Goal: Task Accomplishment & Management: Manage account settings

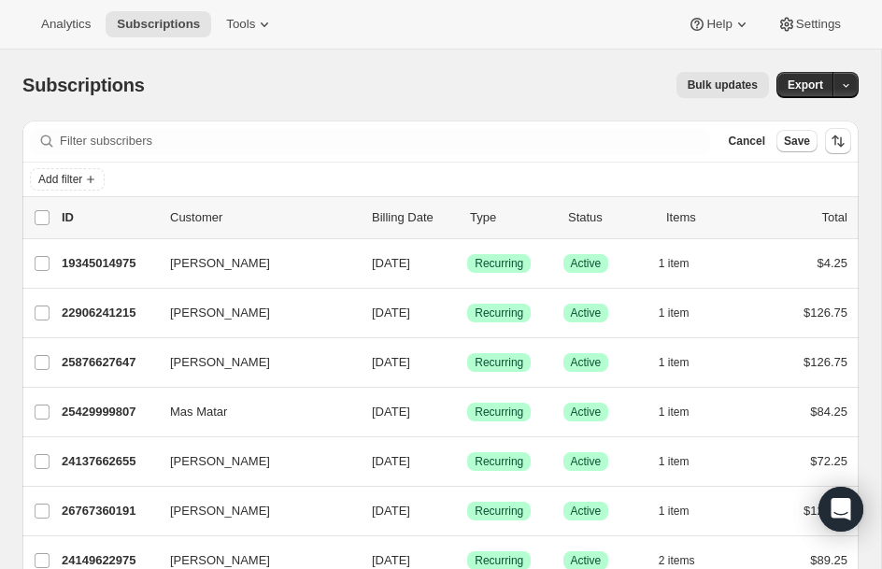
scroll to position [1158, 0]
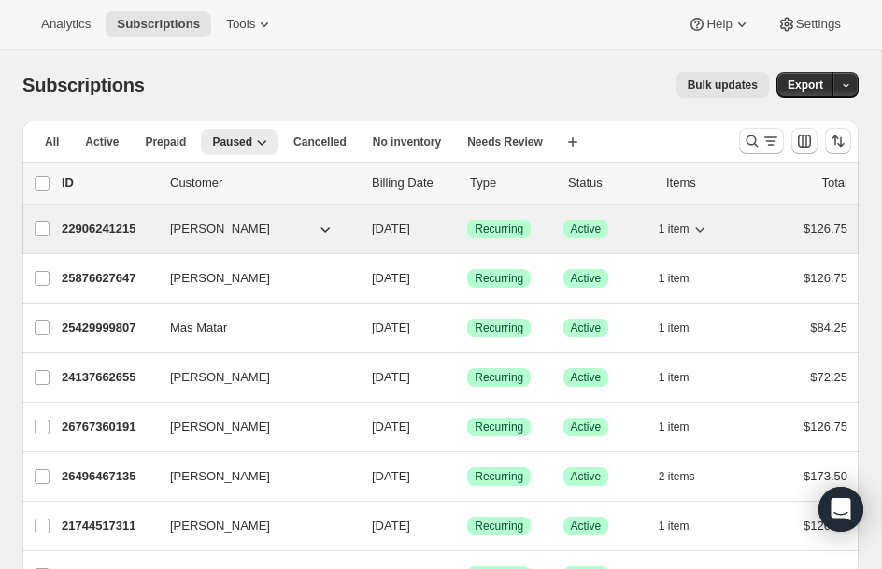
click at [80, 218] on div "22906241215 [PERSON_NAME] [DATE] Success Recurring Success Active 1 item $126.75" at bounding box center [455, 229] width 786 height 26
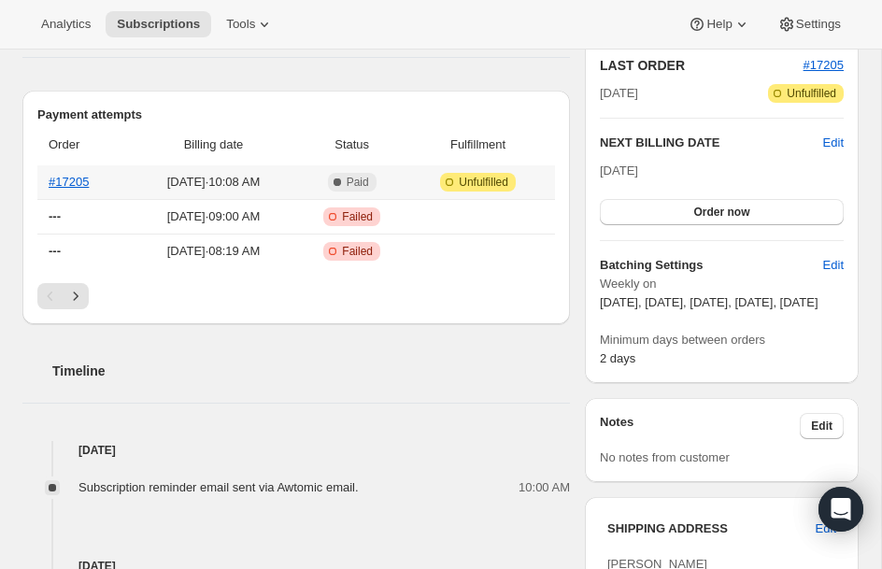
scroll to position [448, 0]
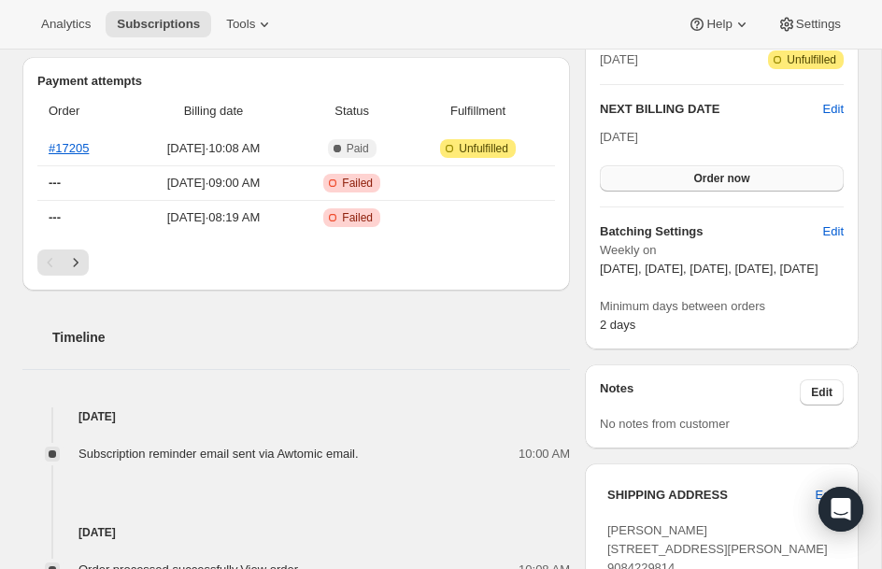
click at [693, 173] on span "Order now" at bounding box center [721, 178] width 56 height 15
click at [693, 173] on span "Click to confirm" at bounding box center [721, 178] width 85 height 15
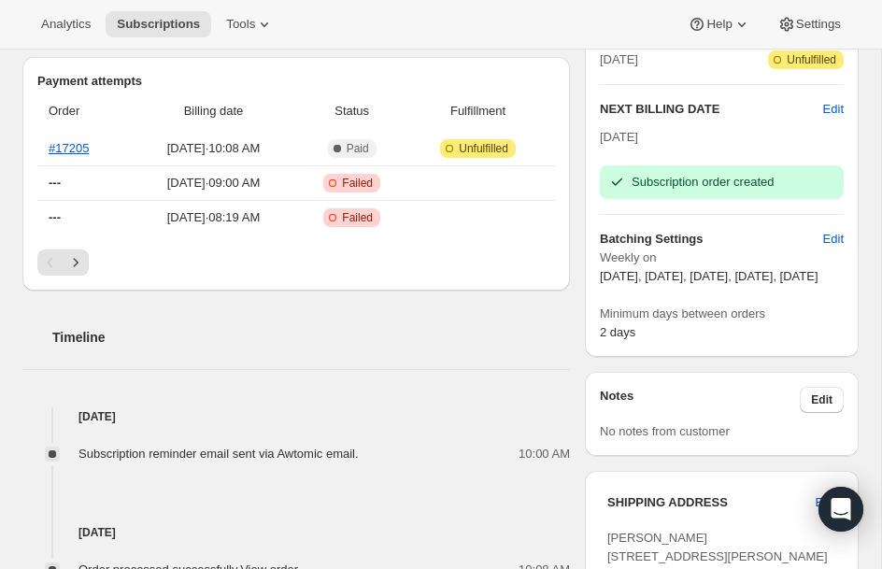
click at [104, 434] on div "Subscription reminder email sent via Awtomic email. 10:00 AM" at bounding box center [295, 444] width 547 height 37
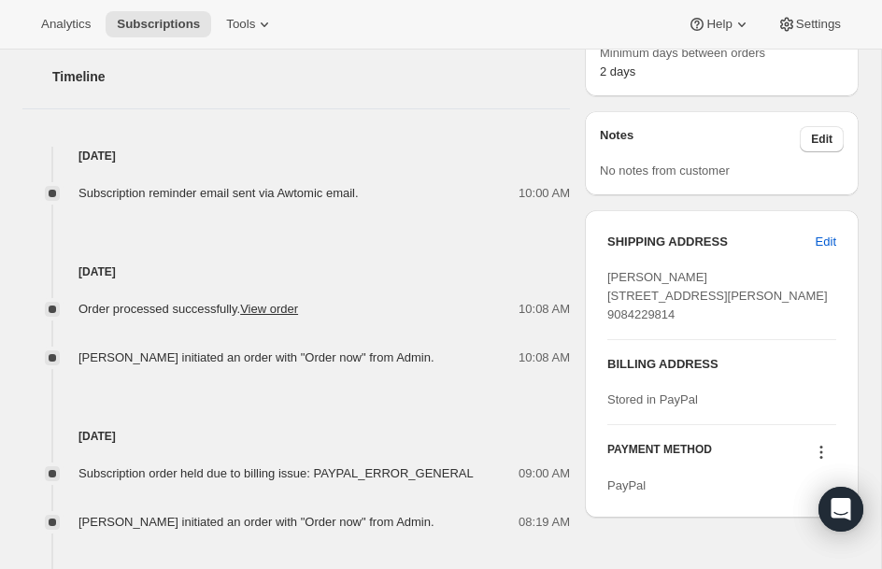
scroll to position [710, 0]
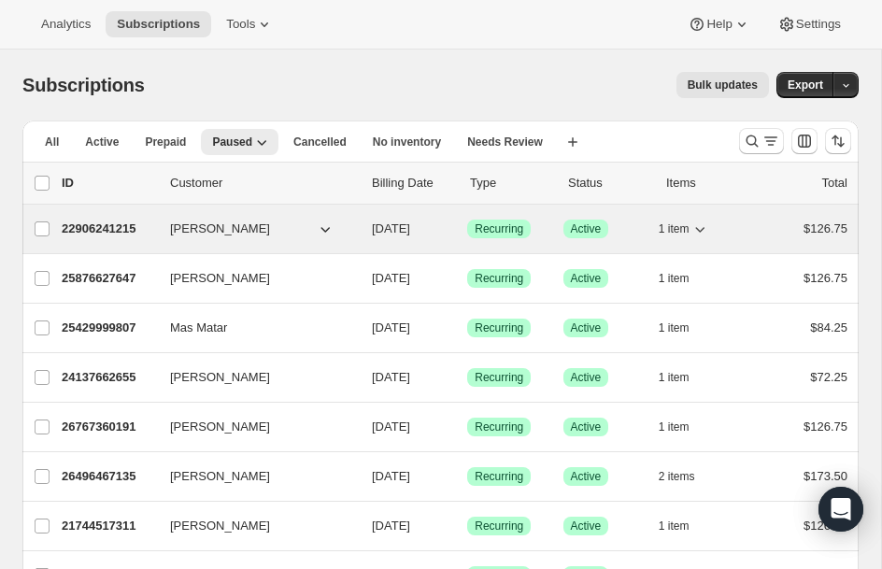
click at [111, 233] on p "22906241215" at bounding box center [108, 229] width 93 height 19
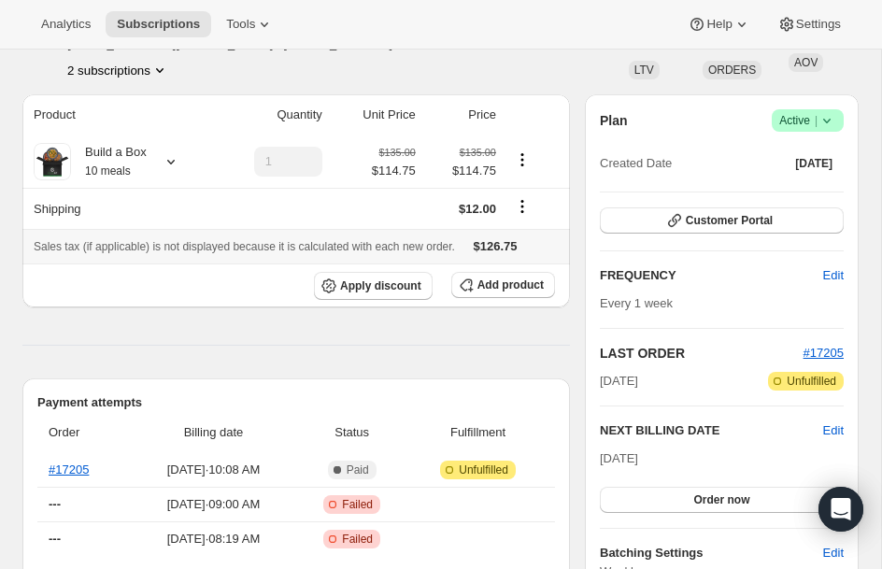
scroll to position [187, 0]
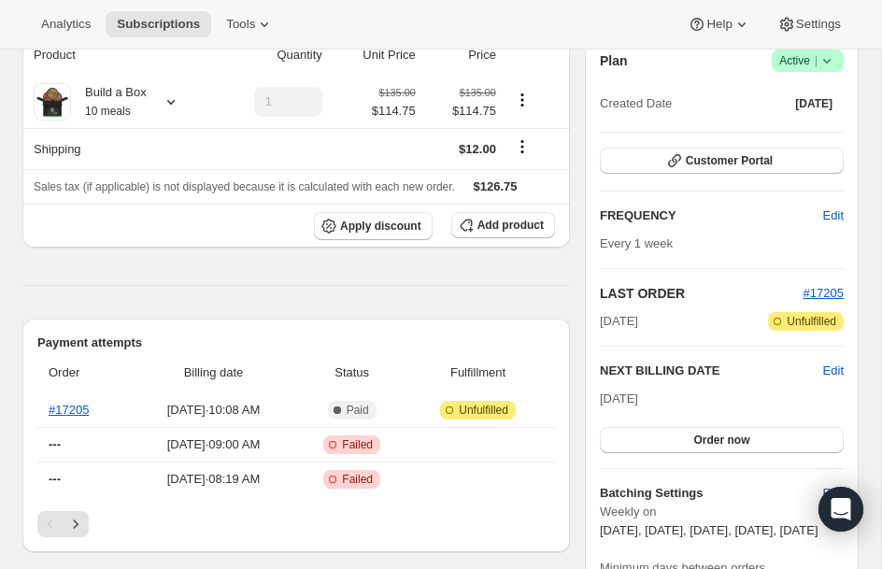
click at [135, 7] on div "Analytics Subscriptions Tools Help Settings" at bounding box center [441, 25] width 882 height 50
click at [139, 27] on span "Subscriptions" at bounding box center [158, 24] width 83 height 15
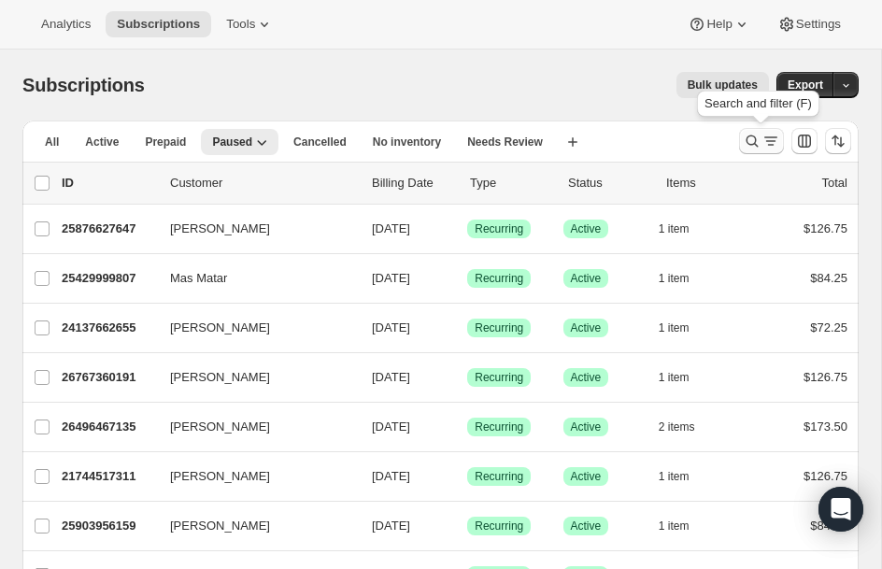
click at [745, 138] on icon "Search and filter results" at bounding box center [752, 141] width 19 height 19
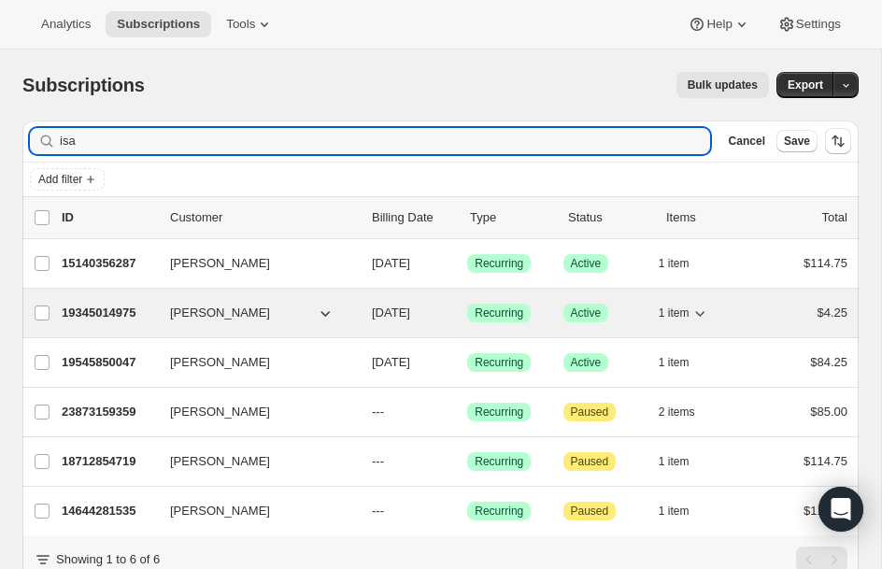
type input "isa"
click at [78, 307] on p "19345014975" at bounding box center [108, 313] width 93 height 19
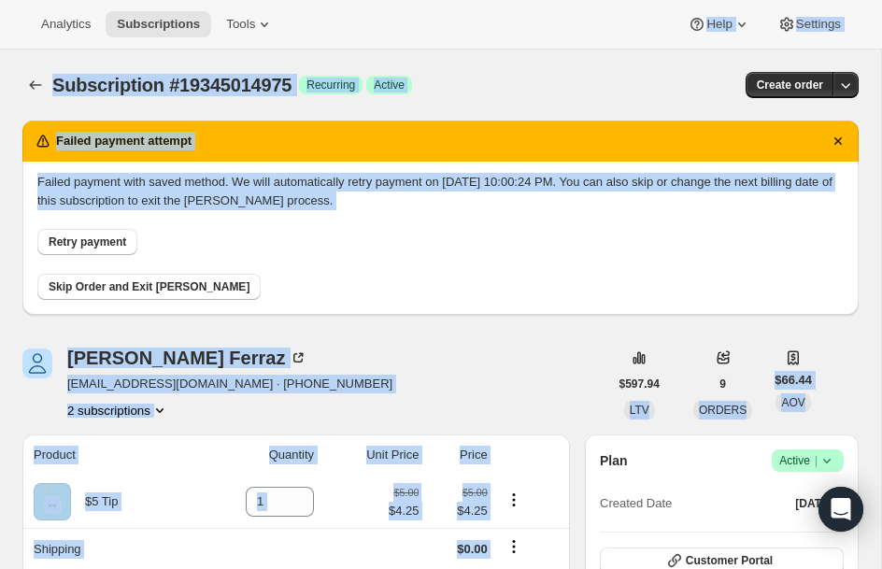
drag, startPoint x: 540, startPoint y: 283, endPoint x: 564, endPoint y: -210, distance: 493.8
click at [564, 0] on html "Analytics Subscriptions Tools Help Settings Skip to content Subscription #19345…" at bounding box center [441, 284] width 882 height 569
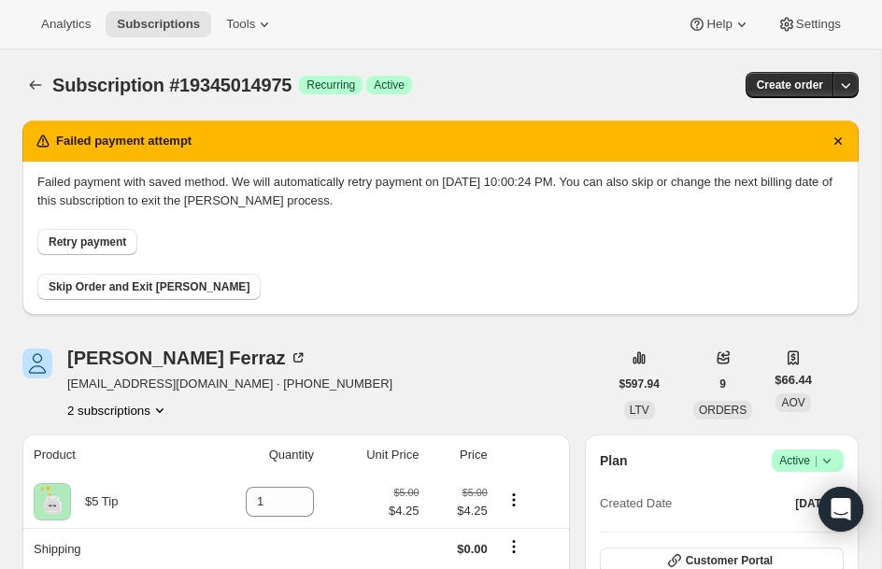
click at [825, 461] on icon at bounding box center [826, 461] width 7 height 5
click at [787, 495] on span "Pause subscription" at bounding box center [800, 497] width 103 height 14
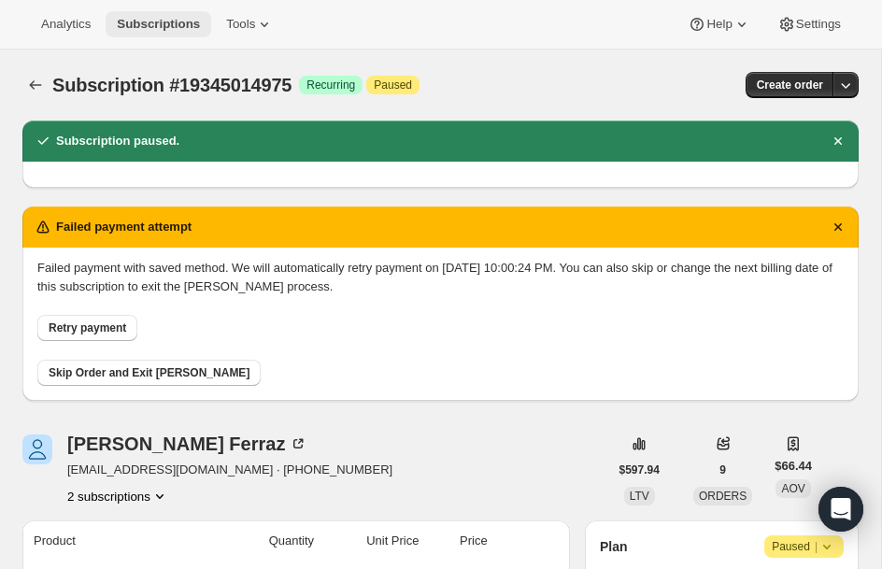
click at [177, 21] on span "Subscriptions" at bounding box center [158, 24] width 83 height 15
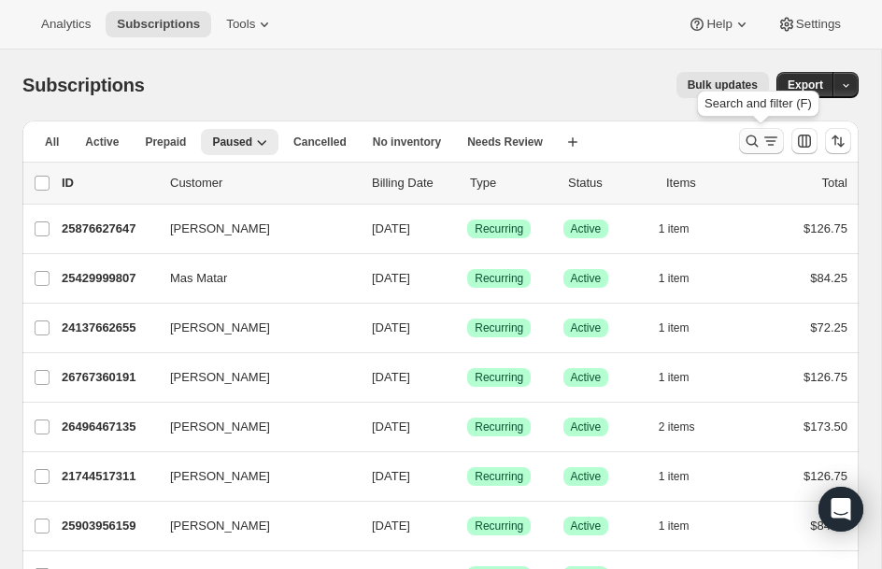
click at [748, 147] on icon "Search and filter results" at bounding box center [752, 141] width 19 height 19
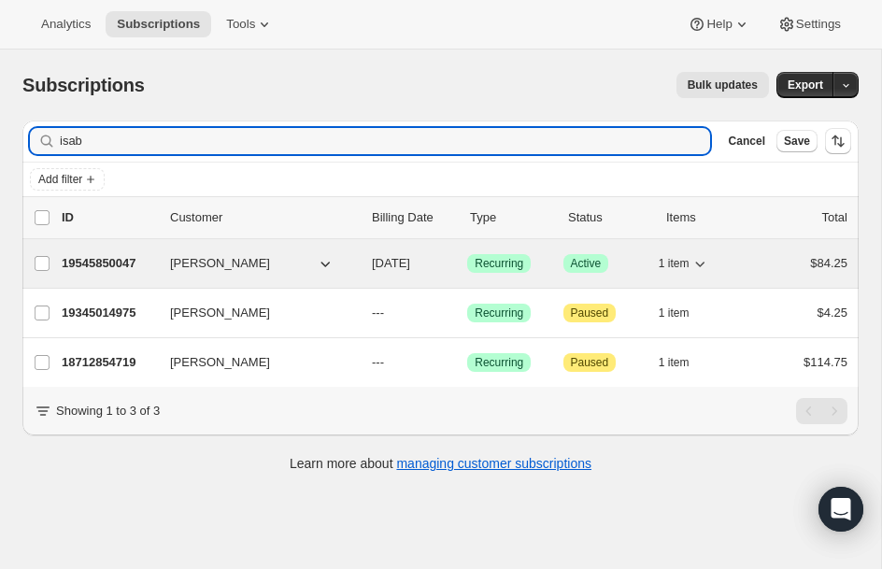
type input "isab"
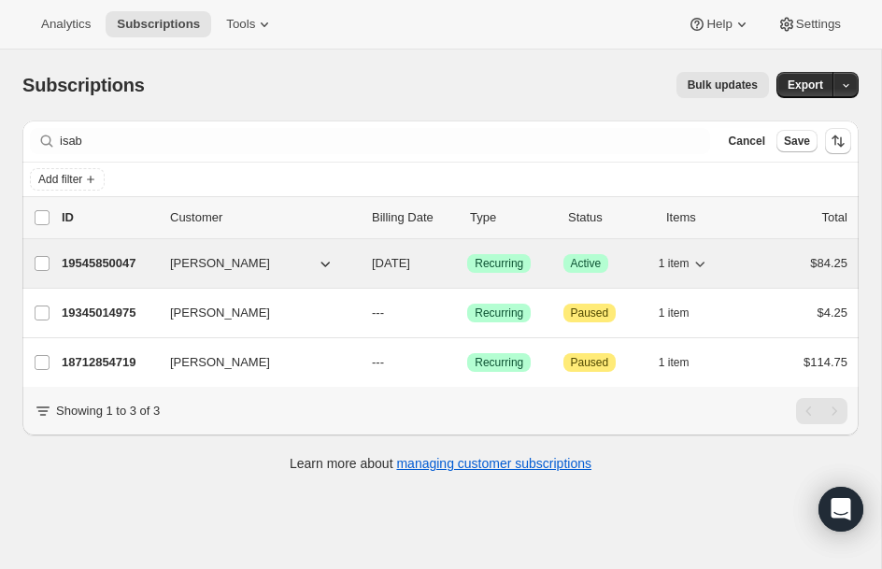
click at [97, 274] on div "19545850047 [PERSON_NAME] [DATE] Success Recurring Success Active 1 item $84.25" at bounding box center [455, 263] width 786 height 26
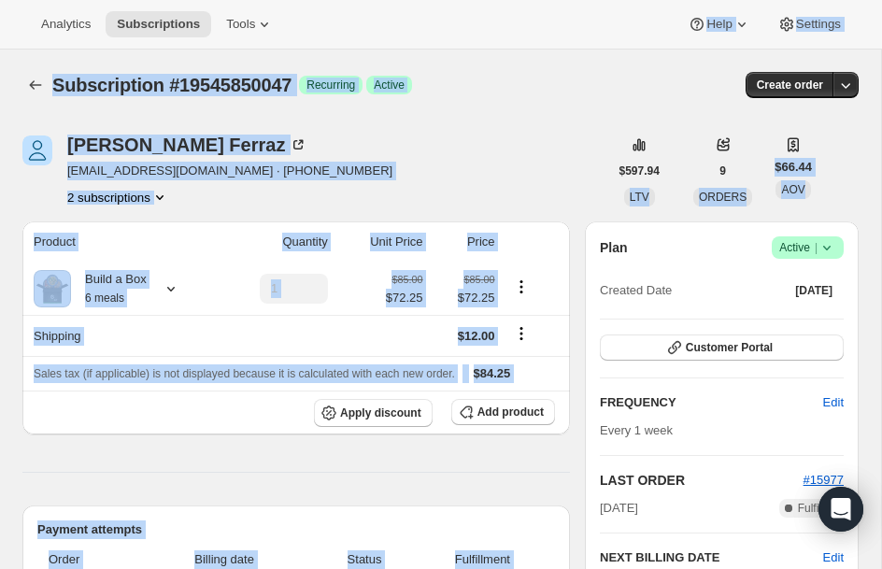
drag, startPoint x: 332, startPoint y: 231, endPoint x: 350, endPoint y: -143, distance: 374.1
click at [350, 0] on html "Analytics Subscriptions Tools Help Settings Skip to content Subscription #19545…" at bounding box center [441, 284] width 882 height 569
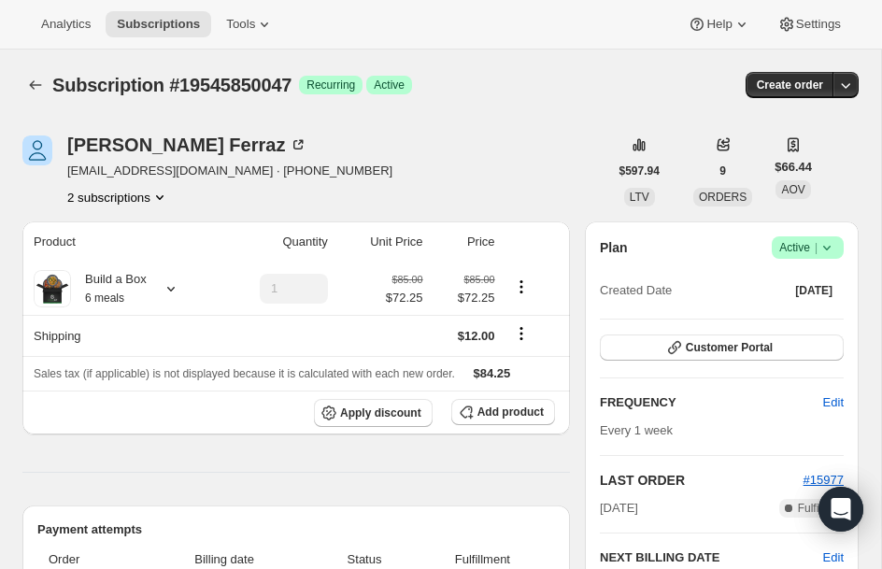
click at [819, 254] on icon at bounding box center [826, 247] width 19 height 19
click at [772, 285] on span "Pause subscription" at bounding box center [800, 284] width 103 height 14
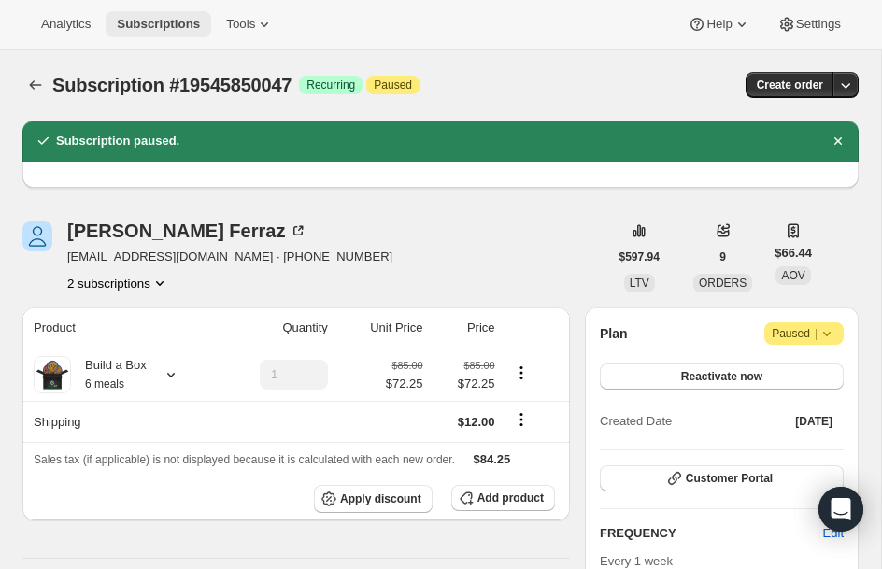
click at [177, 23] on span "Subscriptions" at bounding box center [158, 24] width 83 height 15
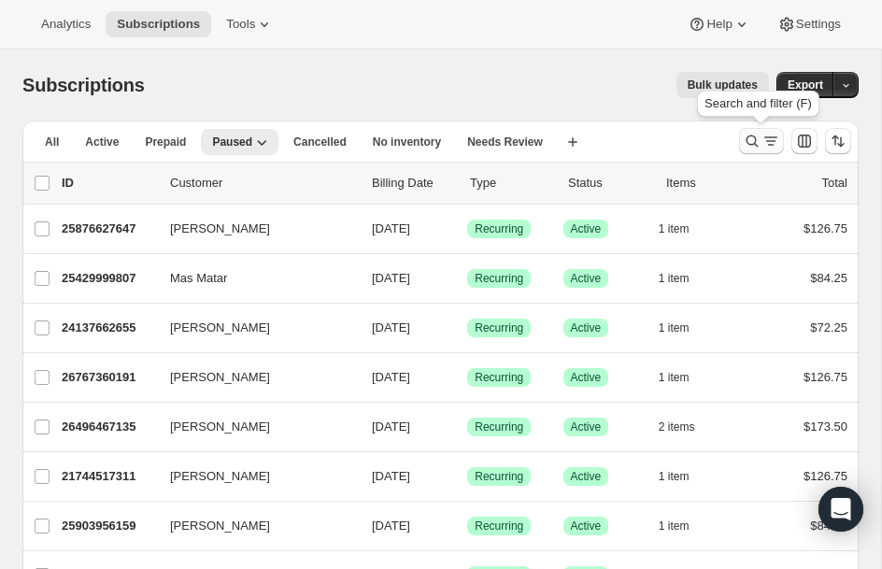
click at [755, 147] on icon "Search and filter results" at bounding box center [752, 141] width 19 height 19
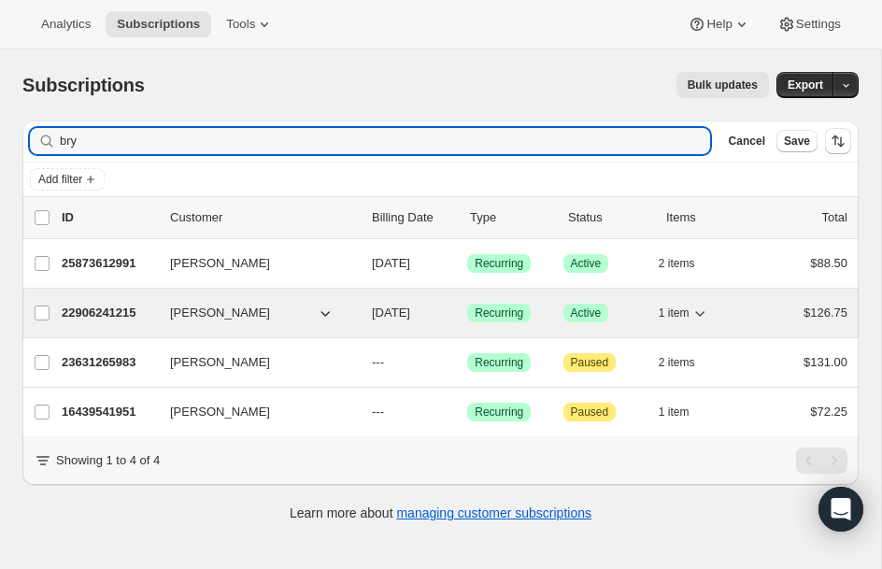
type input "bry"
click at [117, 317] on p "22906241215" at bounding box center [108, 313] width 93 height 19
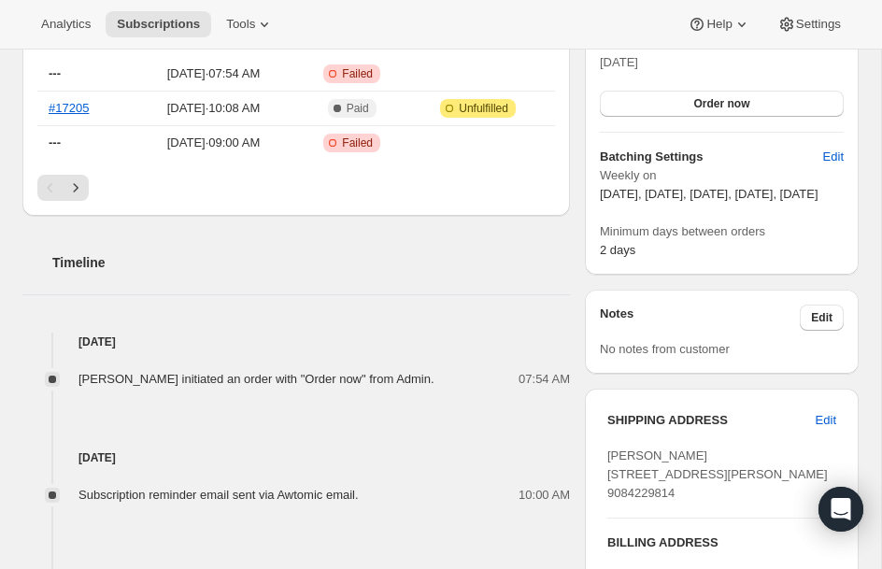
scroll to position [560, 0]
